Goal: Navigation & Orientation: Find specific page/section

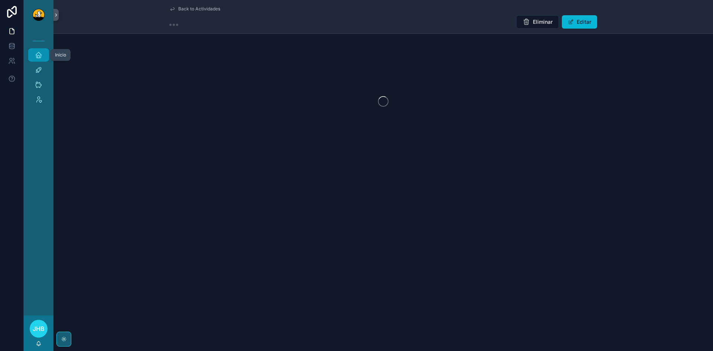
click at [39, 52] on icon "scrollable content" at bounding box center [38, 54] width 7 height 7
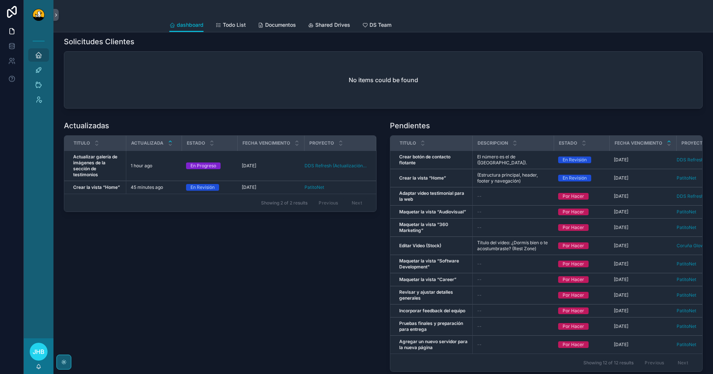
scroll to position [66, 0]
click at [38, 66] on icon "scrollable content" at bounding box center [38, 69] width 7 height 7
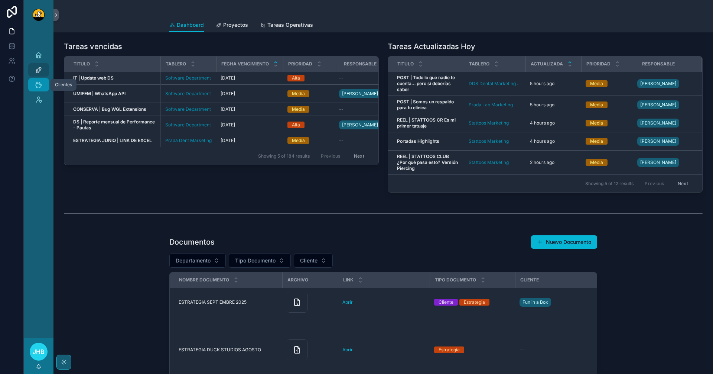
click at [39, 81] on icon "scrollable content" at bounding box center [38, 84] width 7 height 7
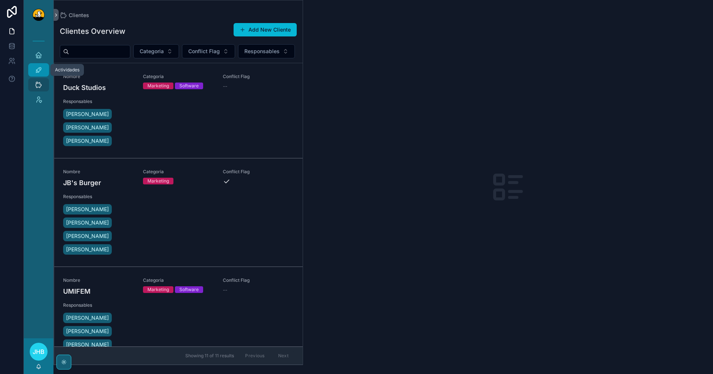
click at [46, 68] on link "Actividades" at bounding box center [38, 69] width 21 height 13
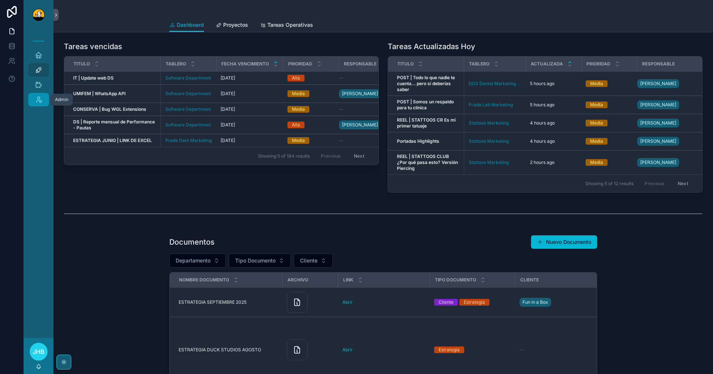
click at [39, 96] on icon "scrollable content" at bounding box center [38, 99] width 7 height 7
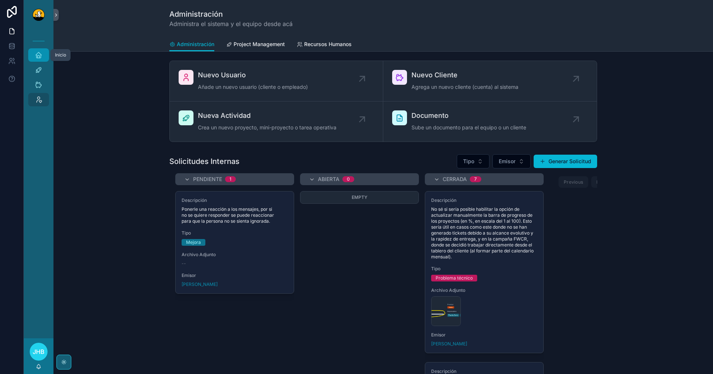
click at [34, 51] on div "Inicio" at bounding box center [39, 55] width 12 height 12
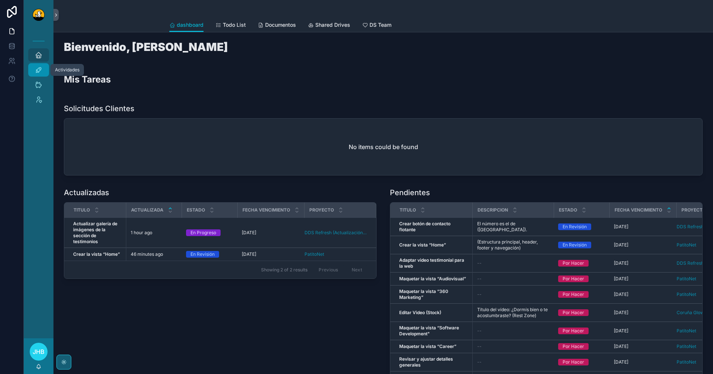
click at [39, 68] on icon "scrollable content" at bounding box center [38, 69] width 7 height 7
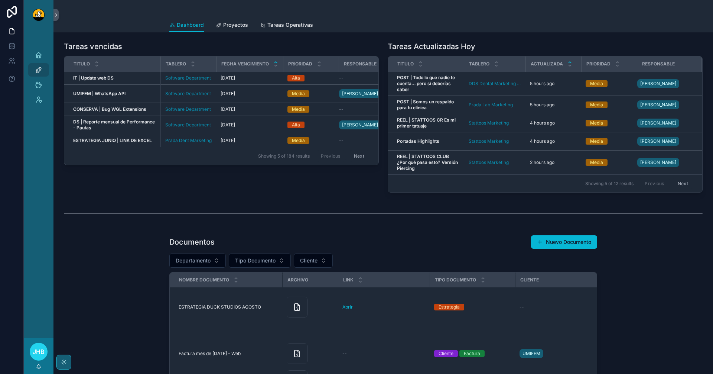
scroll to position [43, 0]
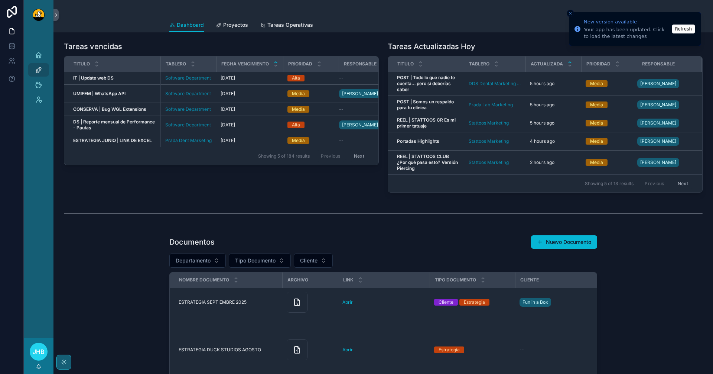
click at [684, 27] on button "Refresh" at bounding box center [683, 29] width 23 height 9
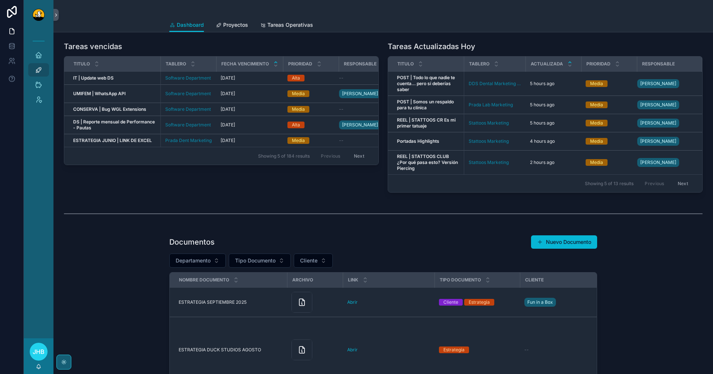
drag, startPoint x: 0, startPoint y: 0, endPoint x: 325, endPoint y: 199, distance: 381.4
click at [325, 199] on div "Tareas vencidas Titulo Tablero Fecha Vencimiento Prioridad Responsable IT | Upd…" at bounding box center [383, 317] width 660 height 571
click at [37, 83] on icon "scrollable content" at bounding box center [38, 84] width 7 height 7
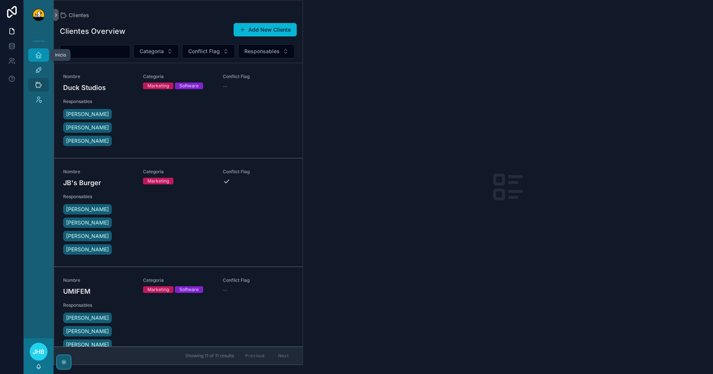
click at [40, 55] on icon "scrollable content" at bounding box center [38, 54] width 7 height 7
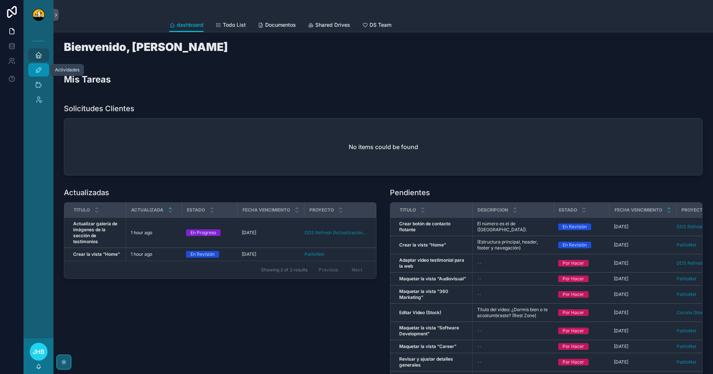
click at [42, 73] on icon "scrollable content" at bounding box center [38, 69] width 7 height 7
